Goal: Find specific page/section: Find specific page/section

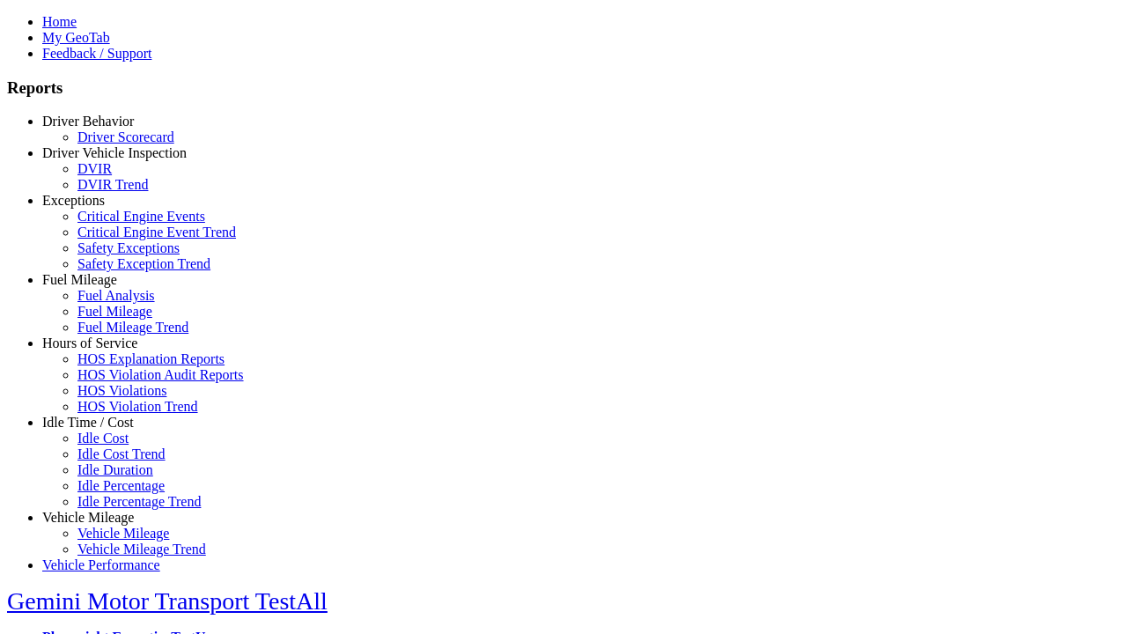
click at [101, 350] on link "Hours of Service" at bounding box center [89, 342] width 95 height 15
click at [114, 414] on link "HOS Violation Trend" at bounding box center [137, 406] width 121 height 15
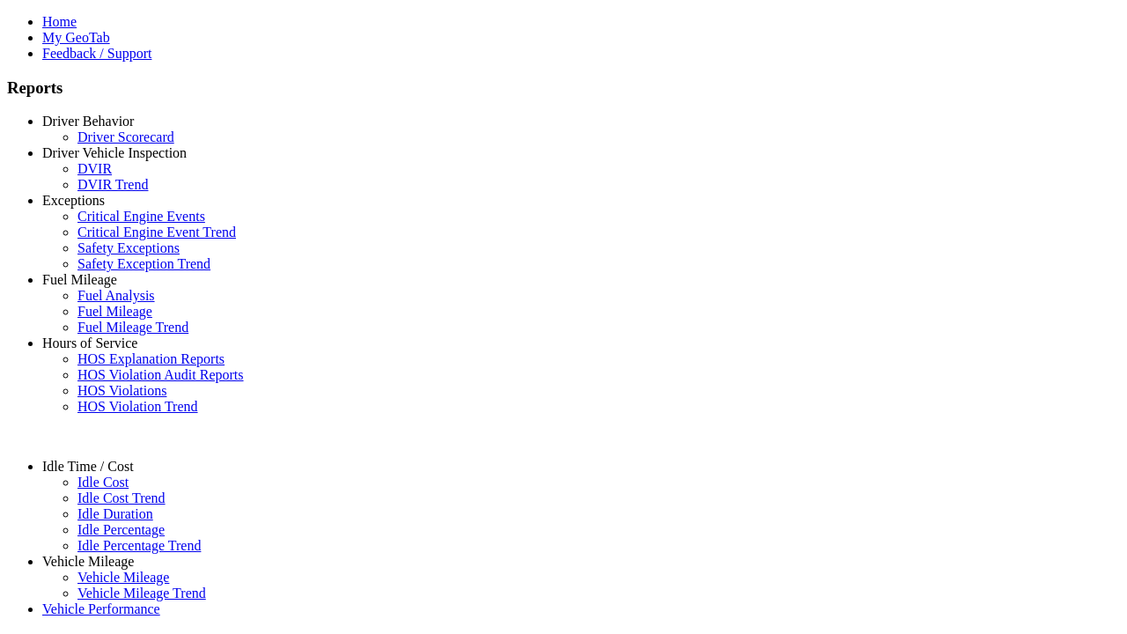
type input "*********"
